Goal: Task Accomplishment & Management: Manage account settings

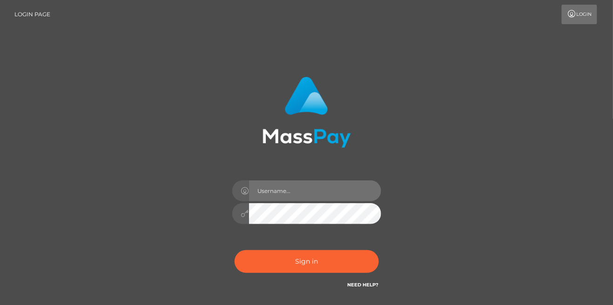
click at [303, 193] on input "text" at bounding box center [315, 191] width 132 height 21
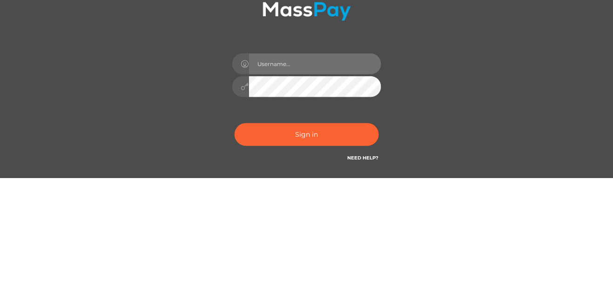
type input "solc26046@gmail.com"
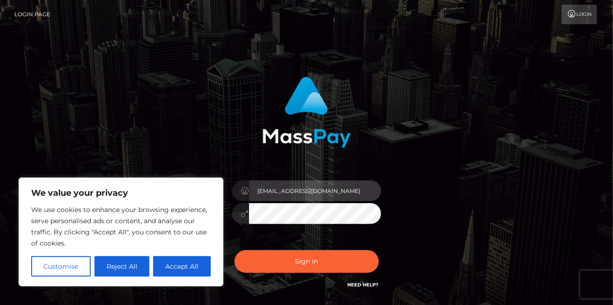
click at [291, 190] on input "solc26046@gmail.com" at bounding box center [315, 191] width 132 height 21
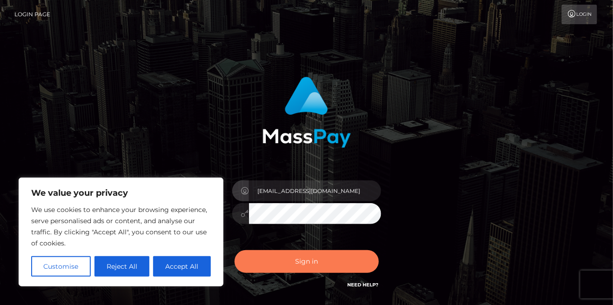
click at [302, 265] on button "Sign in" at bounding box center [307, 262] width 144 height 23
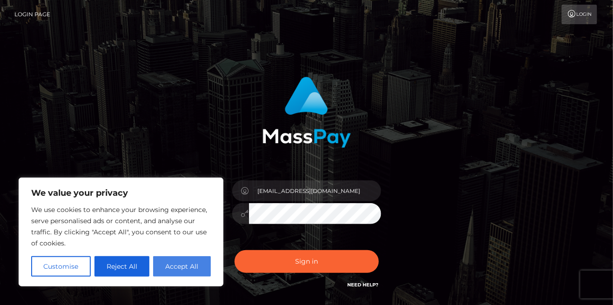
click at [176, 268] on button "Accept All" at bounding box center [182, 267] width 58 height 20
checkbox input "true"
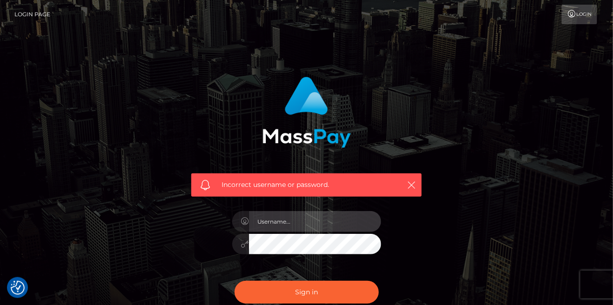
click at [368, 219] on input "text" at bounding box center [315, 221] width 132 height 21
type input "solc26046@gmail.com"
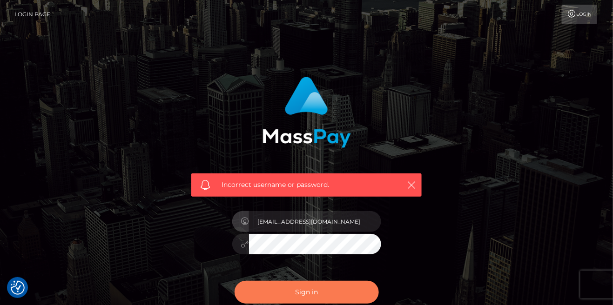
click at [348, 285] on button "Sign in" at bounding box center [307, 292] width 144 height 23
click at [332, 285] on button "Sign in" at bounding box center [307, 292] width 144 height 23
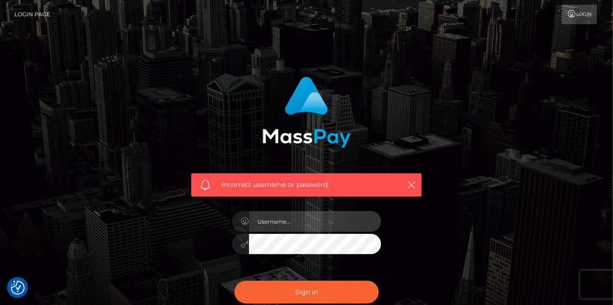
click at [338, 219] on input "text" at bounding box center [315, 221] width 132 height 21
type input "solc26046@gmail.com"
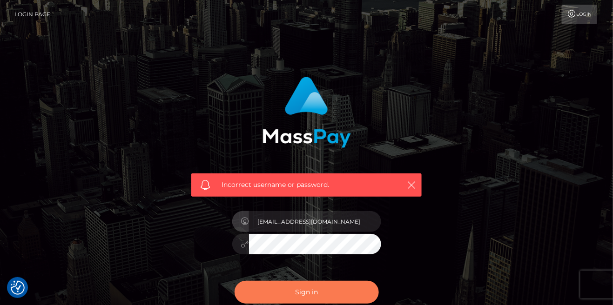
click at [324, 292] on button "Sign in" at bounding box center [307, 292] width 144 height 23
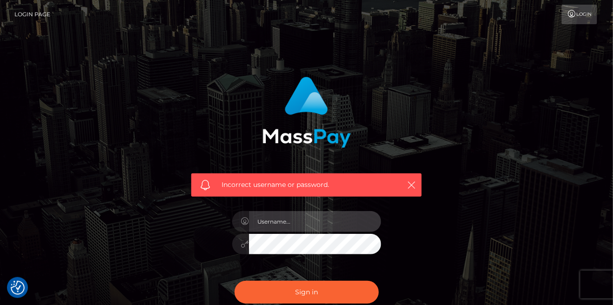
click at [352, 222] on input "text" at bounding box center [315, 221] width 132 height 21
type input "[EMAIL_ADDRESS][DOMAIN_NAME]"
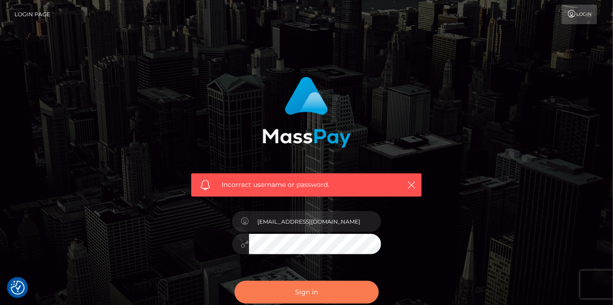
click at [335, 293] on button "Sign in" at bounding box center [307, 292] width 144 height 23
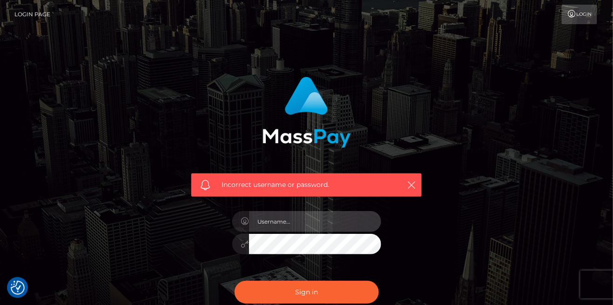
click at [351, 220] on input "text" at bounding box center [315, 221] width 132 height 21
type input "[EMAIL_ADDRESS][DOMAIN_NAME]"
